Goal: Information Seeking & Learning: Learn about a topic

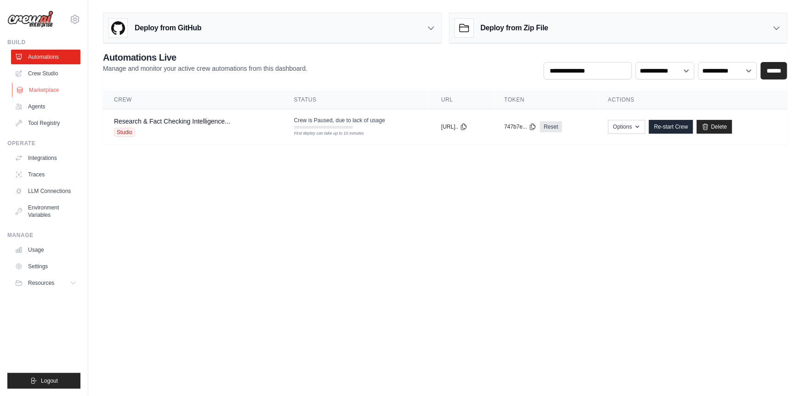
click at [40, 93] on link "Marketplace" at bounding box center [46, 90] width 69 height 15
click at [46, 90] on link "Marketplace" at bounding box center [46, 90] width 69 height 15
click at [54, 90] on link "Marketplace" at bounding box center [46, 90] width 69 height 15
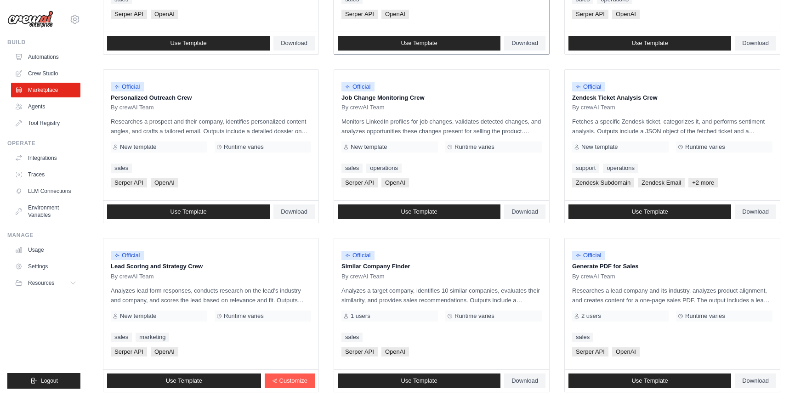
scroll to position [410, 0]
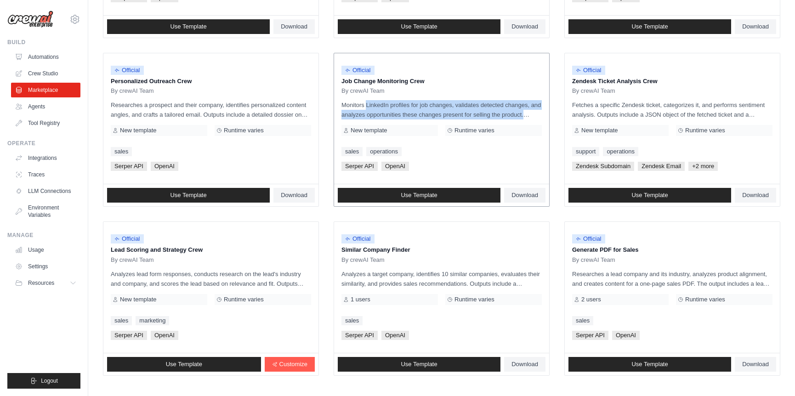
drag, startPoint x: 336, startPoint y: 103, endPoint x: 526, endPoint y: 116, distance: 190.7
click at [526, 116] on div "Official Job Change Monitoring Crew By crewAI Team Monitors LinkedIn profiles f…" at bounding box center [441, 118] width 215 height 131
click at [487, 114] on p "Monitors LinkedIn profiles for job changes, validates detected changes, and ana…" at bounding box center [442, 109] width 200 height 19
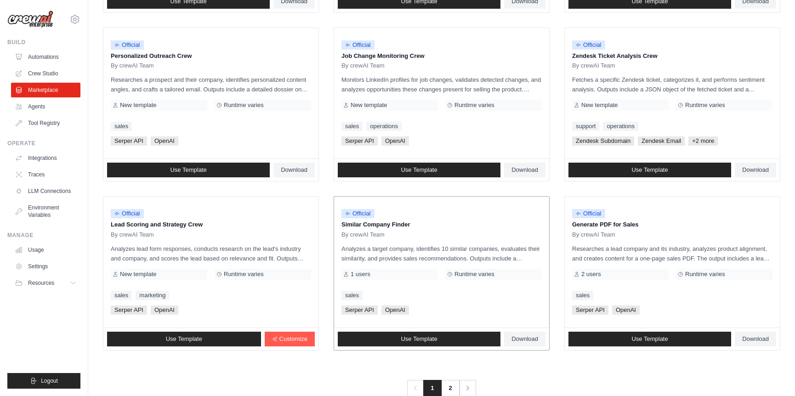
scroll to position [455, 0]
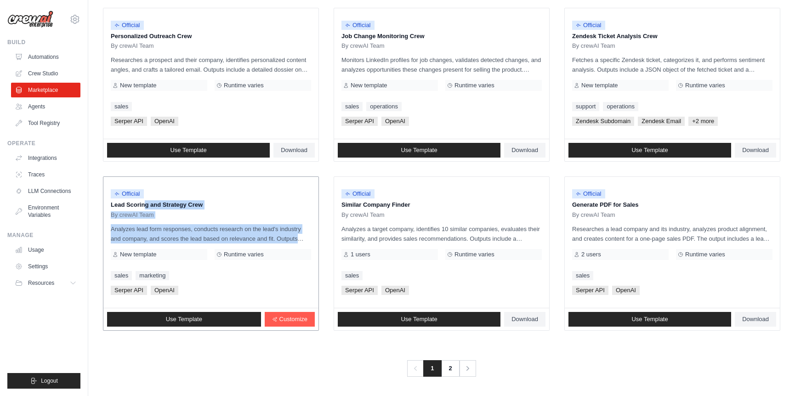
drag, startPoint x: 110, startPoint y: 205, endPoint x: 306, endPoint y: 240, distance: 199.5
click at [306, 240] on div "Official Lead Scoring and Strategy Crew By crewAI Team Analyzes lead form respo…" at bounding box center [210, 242] width 215 height 131
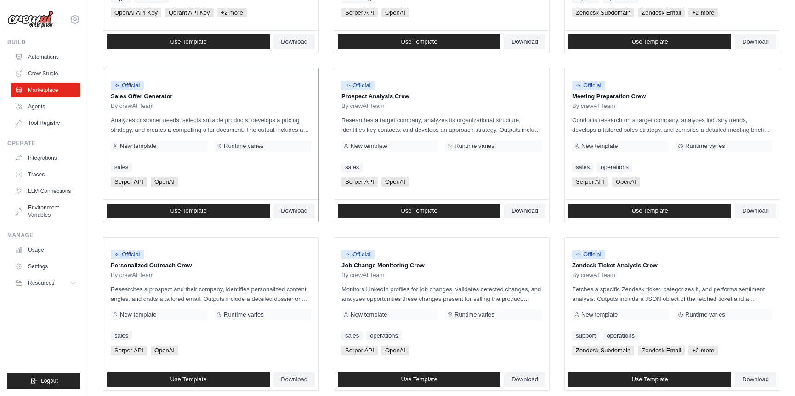
scroll to position [206, 0]
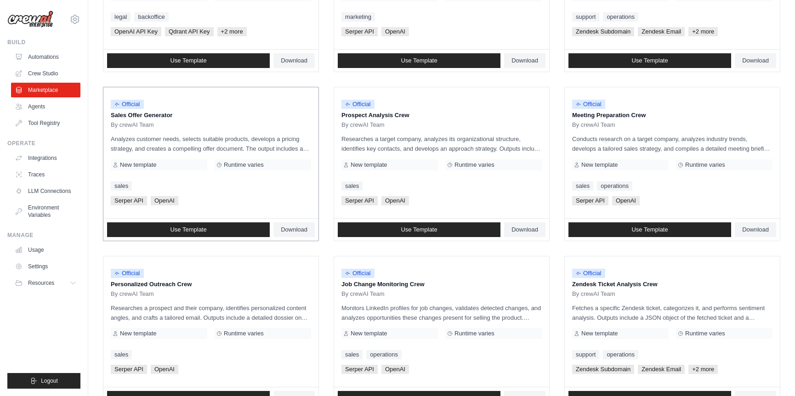
click at [181, 142] on p "Analyzes customer needs, selects suitable products, develops a pricing strategy…" at bounding box center [211, 143] width 200 height 19
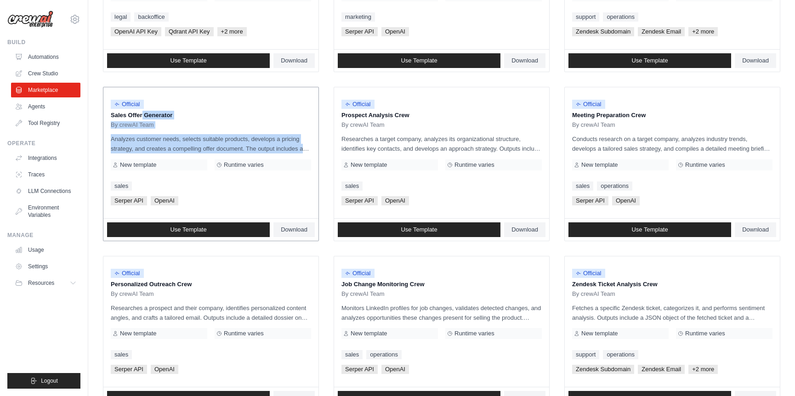
drag, startPoint x: 109, startPoint y: 116, endPoint x: 309, endPoint y: 151, distance: 202.6
click at [309, 151] on div "Official Sales Offer Generator By crewAI Team Analyzes customer needs, selects …" at bounding box center [210, 152] width 215 height 131
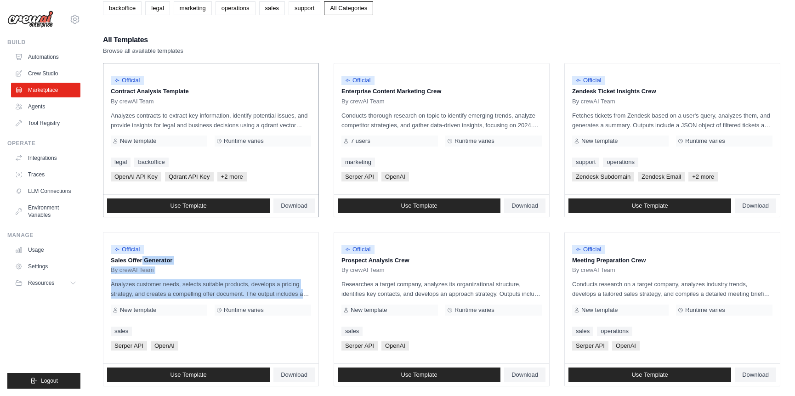
scroll to position [41, 0]
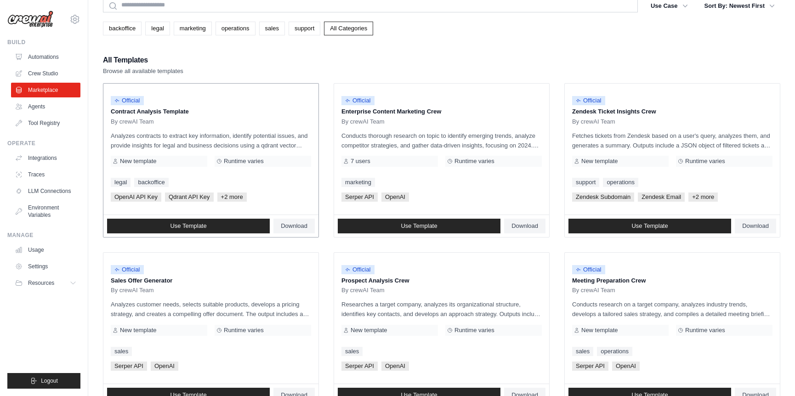
click at [208, 134] on p "Analyzes contracts to extract key information, identify potential issues, and p…" at bounding box center [211, 140] width 200 height 19
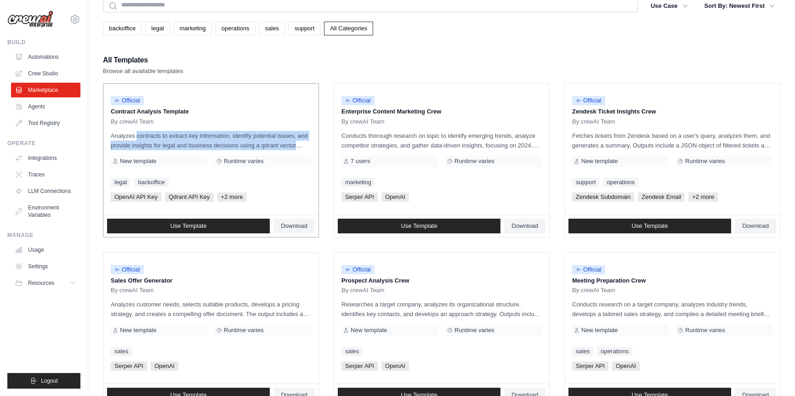
drag, startPoint x: 109, startPoint y: 133, endPoint x: 309, endPoint y: 147, distance: 200.9
click at [309, 147] on div "Official Contract Analysis Template By crewAI Team Analyzes contracts to extrac…" at bounding box center [210, 149] width 215 height 131
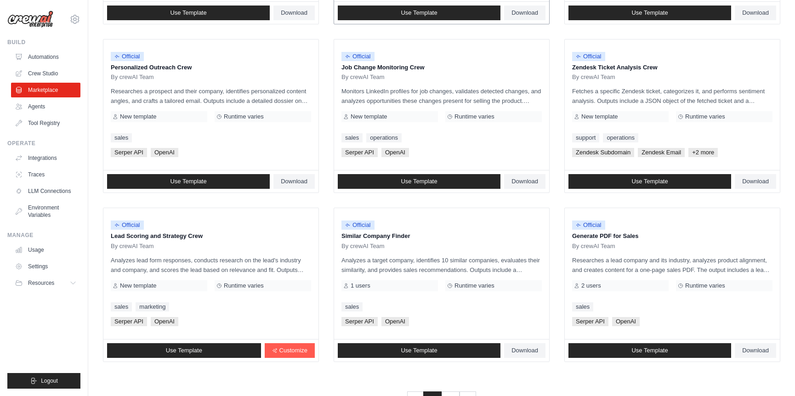
scroll to position [455, 0]
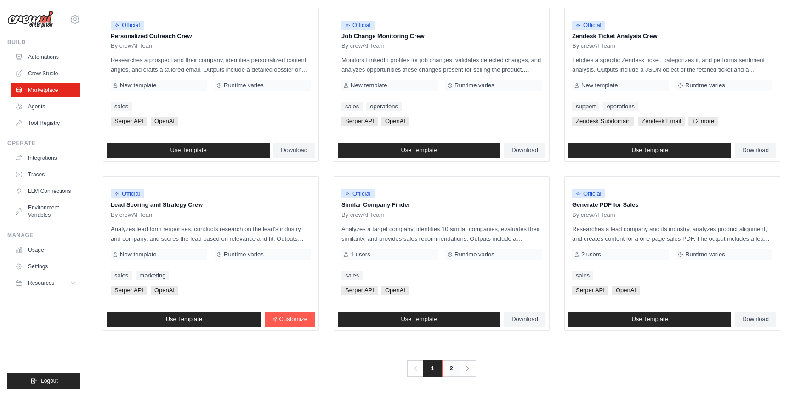
click at [450, 369] on link "2" at bounding box center [451, 368] width 18 height 17
